Goal: Find contact information: Find contact information

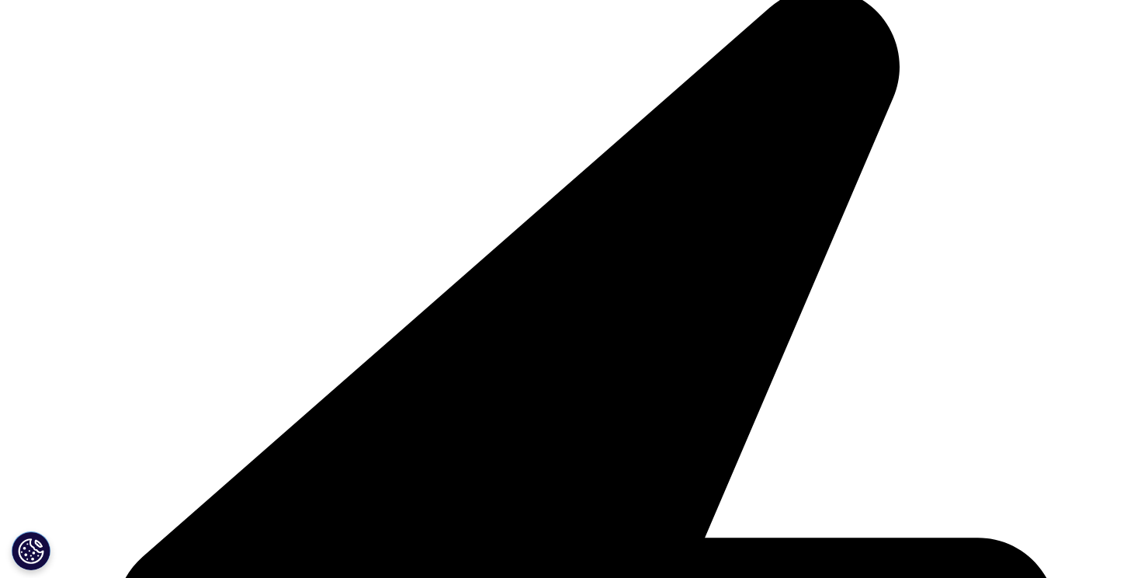
scroll to position [387, 0]
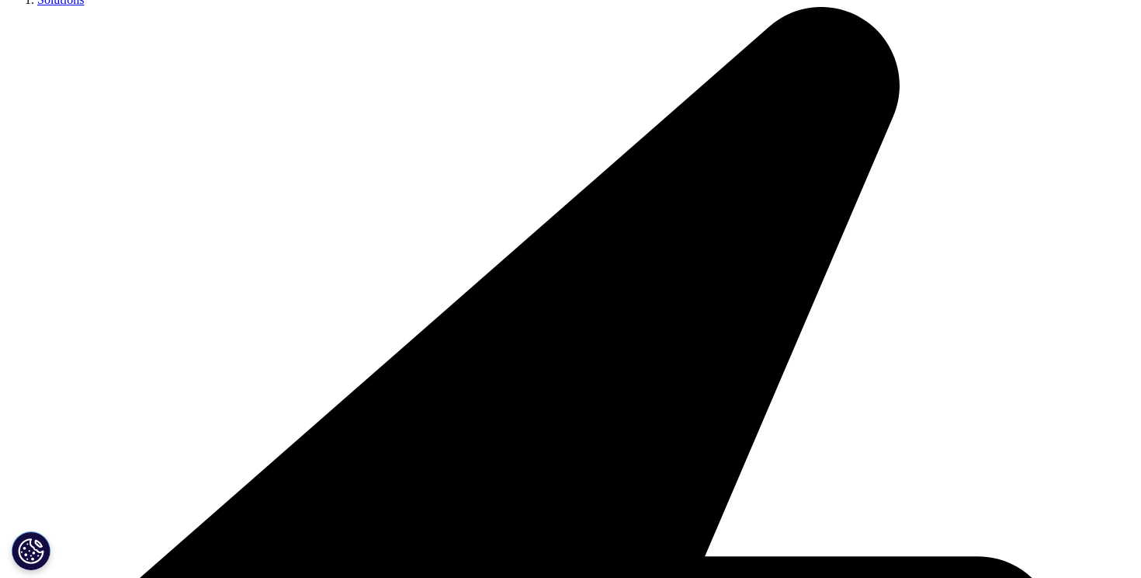
scroll to position [362, 0]
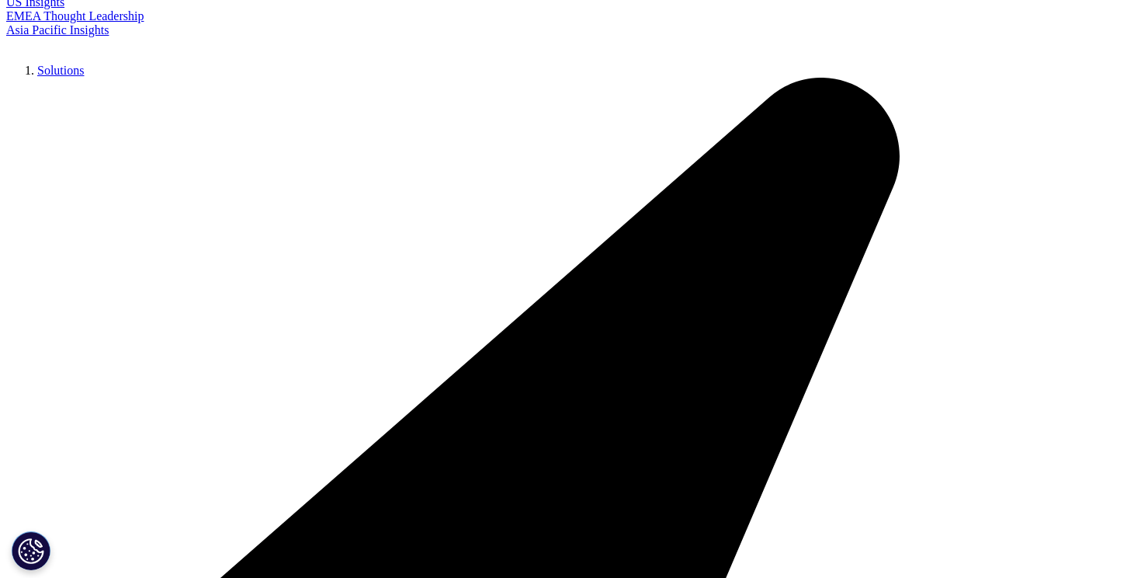
scroll to position [401, 0]
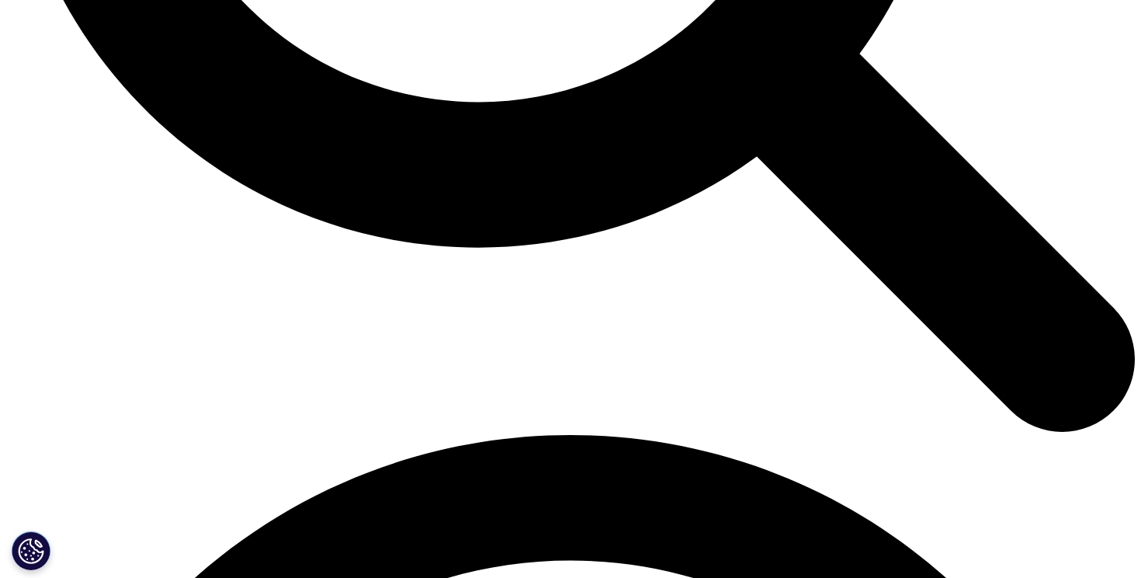
scroll to position [1940, 0]
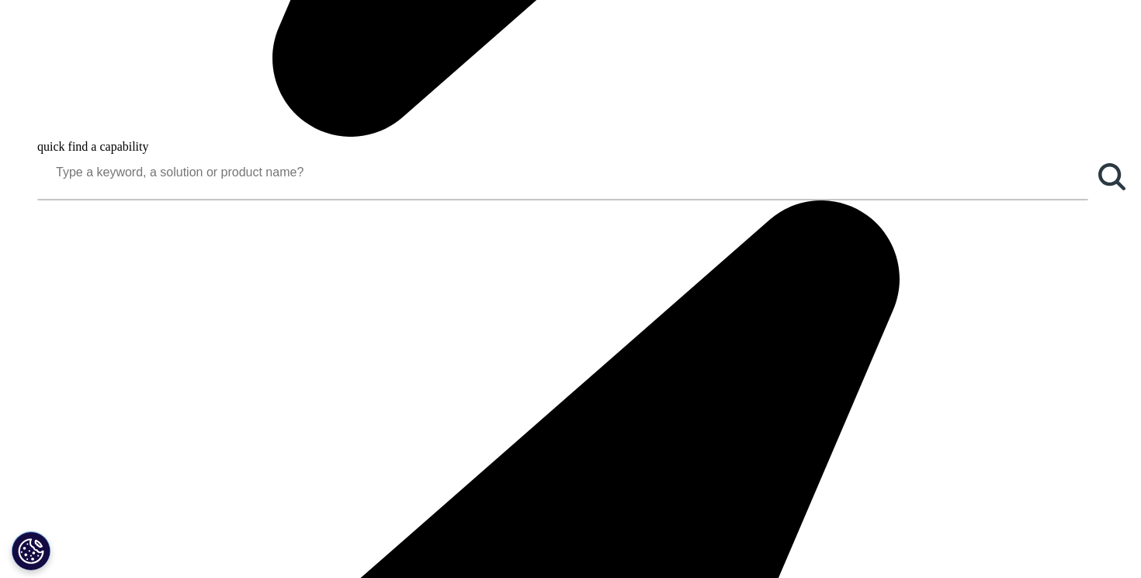
scroll to position [1510, 0]
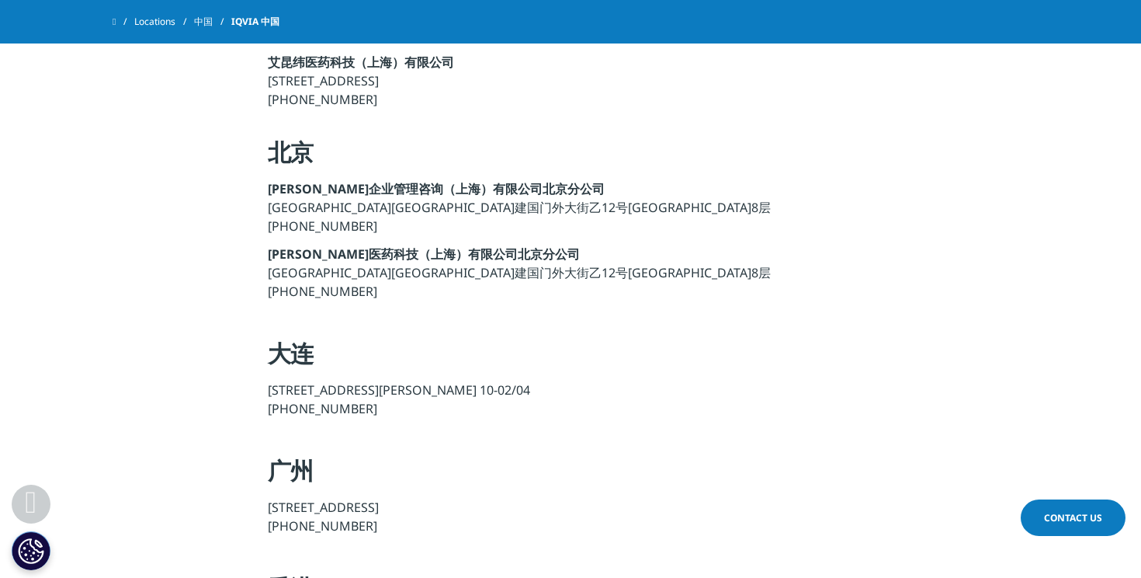
click at [295, 342] on h4 "大连" at bounding box center [571, 359] width 606 height 43
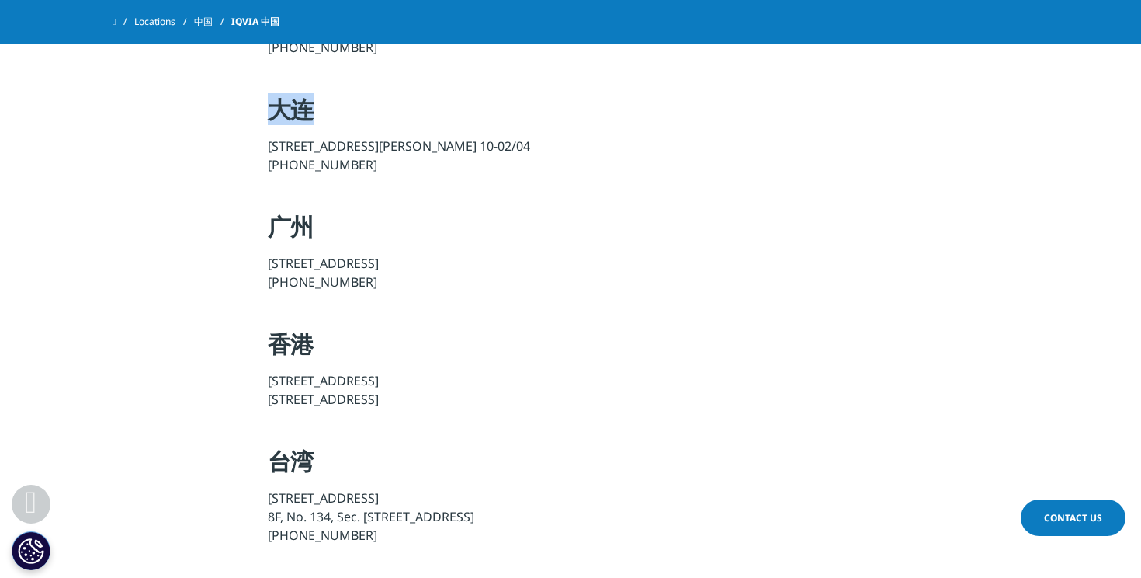
scroll to position [1804, 0]
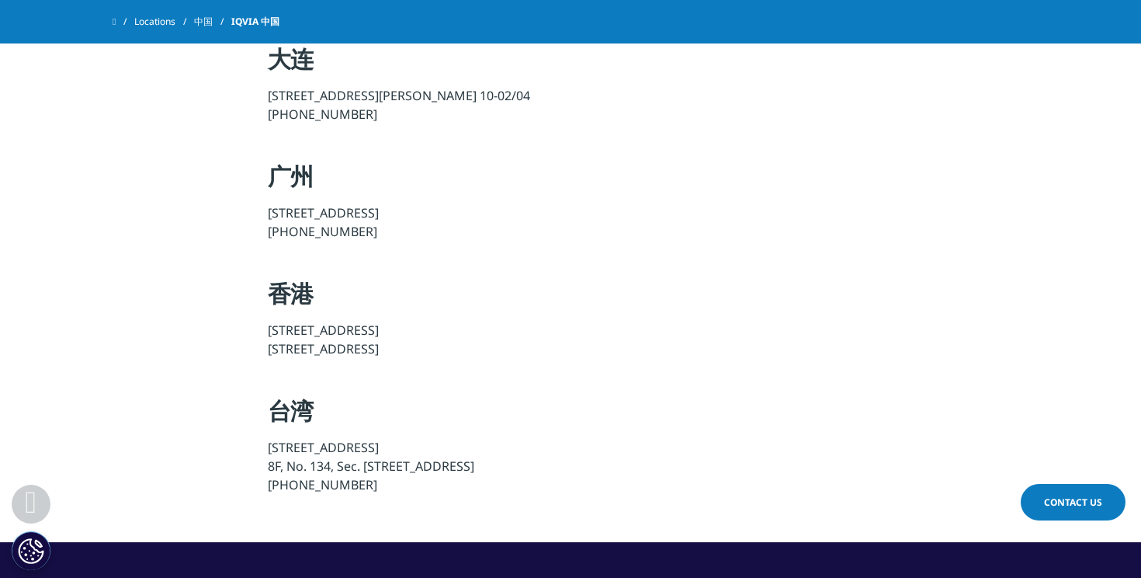
click at [293, 395] on h4 "台湾" at bounding box center [571, 416] width 606 height 43
click at [199, 355] on section "联系我们 上海 [PERSON_NAME]企业管理咨询（上海）有限公司 [STREET_ADDRESS] [PHONE_NUMBER] [PERSON_NAM…" at bounding box center [570, 51] width 1141 height 981
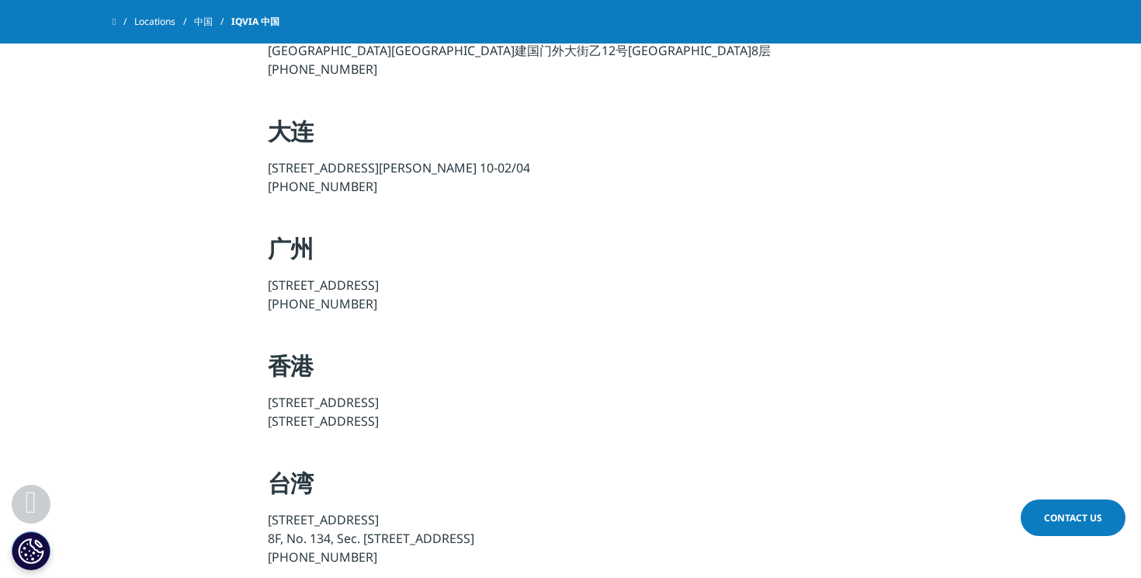
scroll to position [1681, 0]
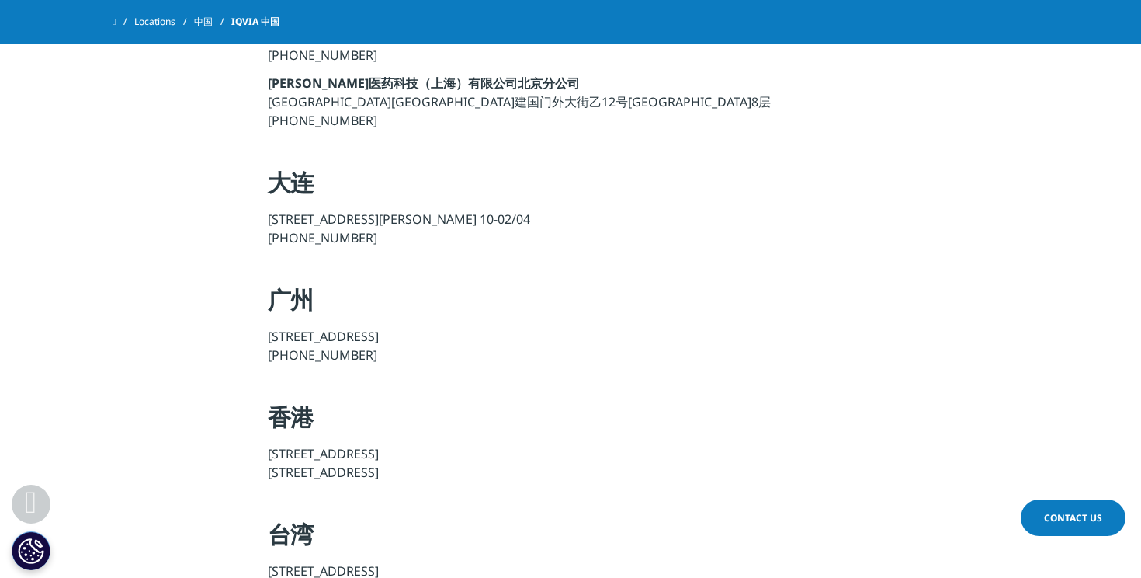
click at [290, 401] on h4 "香港" at bounding box center [571, 422] width 606 height 43
click at [218, 381] on section "联系我们 上海 [PERSON_NAME]企业管理咨询（上海）有限公司 [STREET_ADDRESS] [PHONE_NUMBER] [PERSON_NAM…" at bounding box center [570, 175] width 1141 height 981
click at [283, 285] on h4 "广州" at bounding box center [571, 305] width 606 height 43
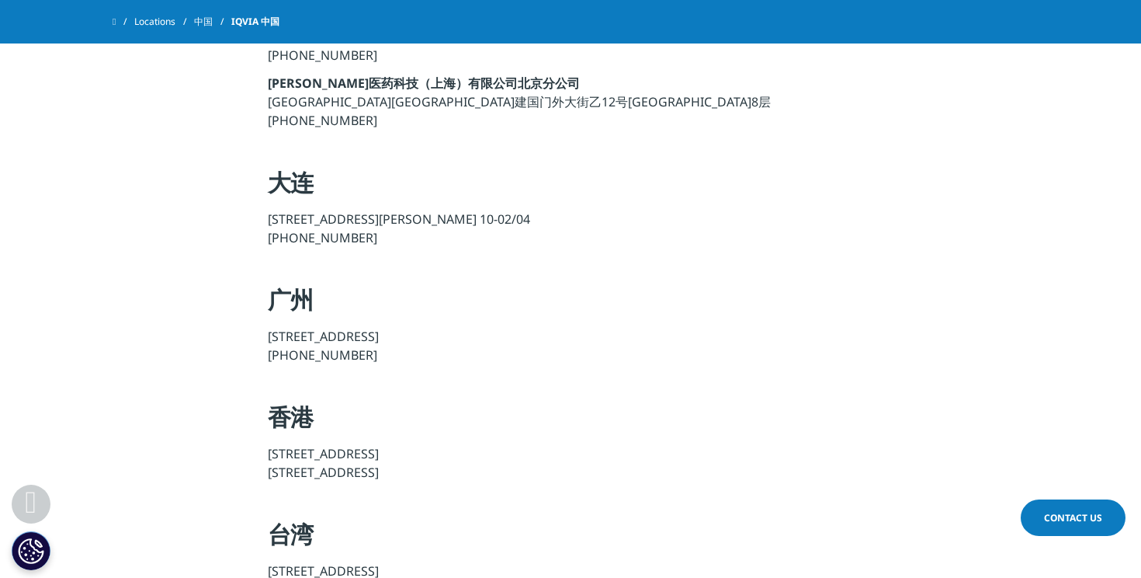
click at [324, 327] on p "[STREET_ADDRESS] [PHONE_NUMBER]" at bounding box center [571, 350] width 606 height 47
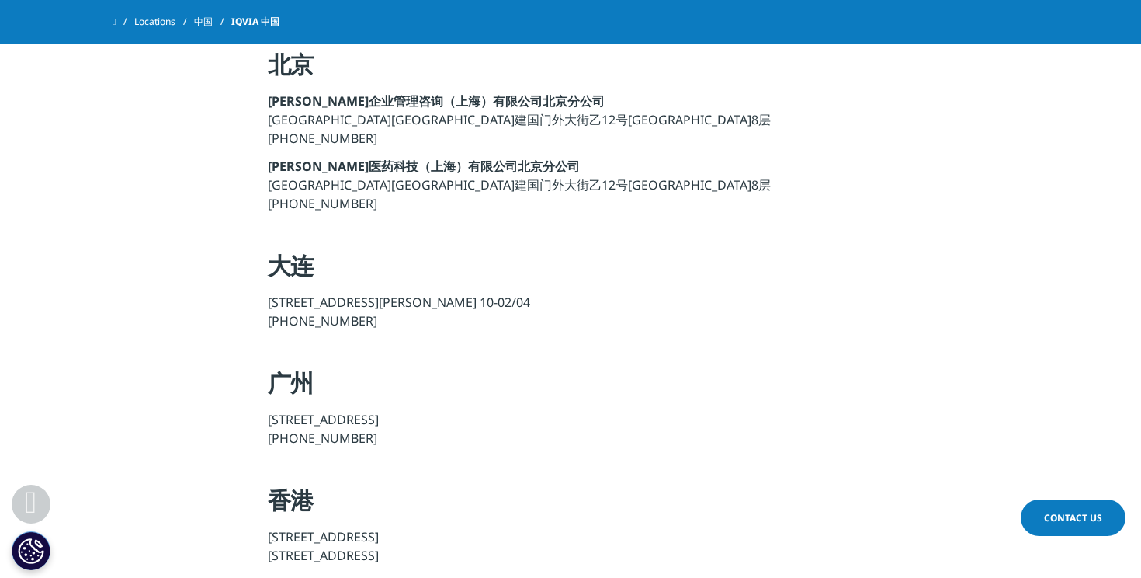
click at [349, 410] on p "[STREET_ADDRESS] [PHONE_NUMBER]" at bounding box center [571, 433] width 606 height 47
copy p "[STREET_ADDRESS]"
